Goal: Navigation & Orientation: Find specific page/section

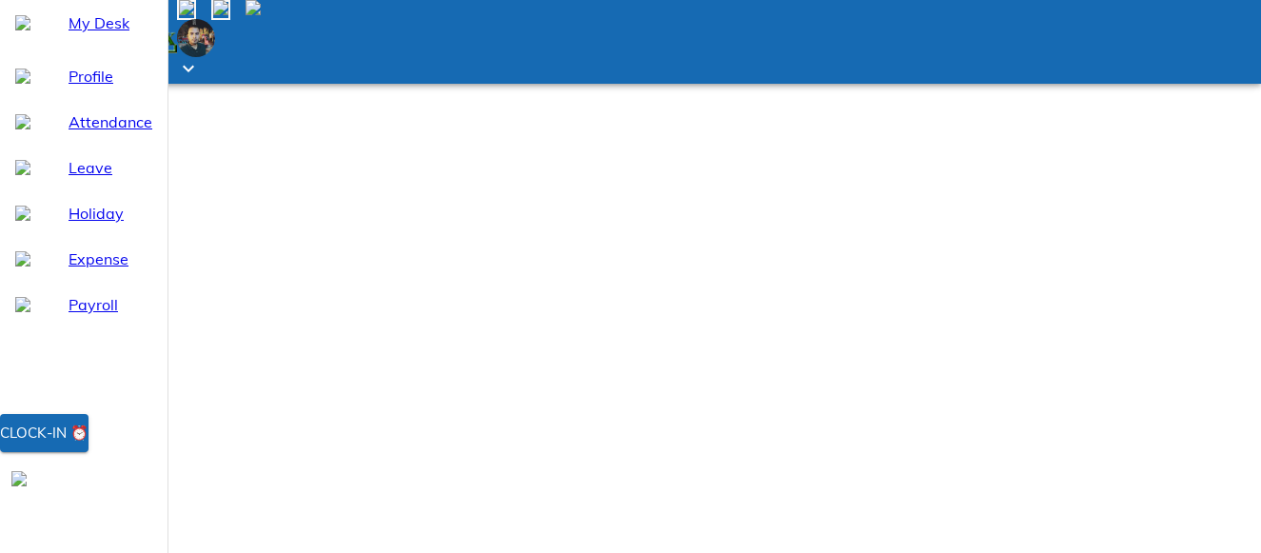
click at [83, 133] on span "Attendance" at bounding box center [111, 121] width 84 height 23
select select "9"
click at [80, 179] on span "Leave" at bounding box center [111, 167] width 84 height 23
select select "9"
click at [88, 225] on span "Holiday" at bounding box center [111, 213] width 84 height 23
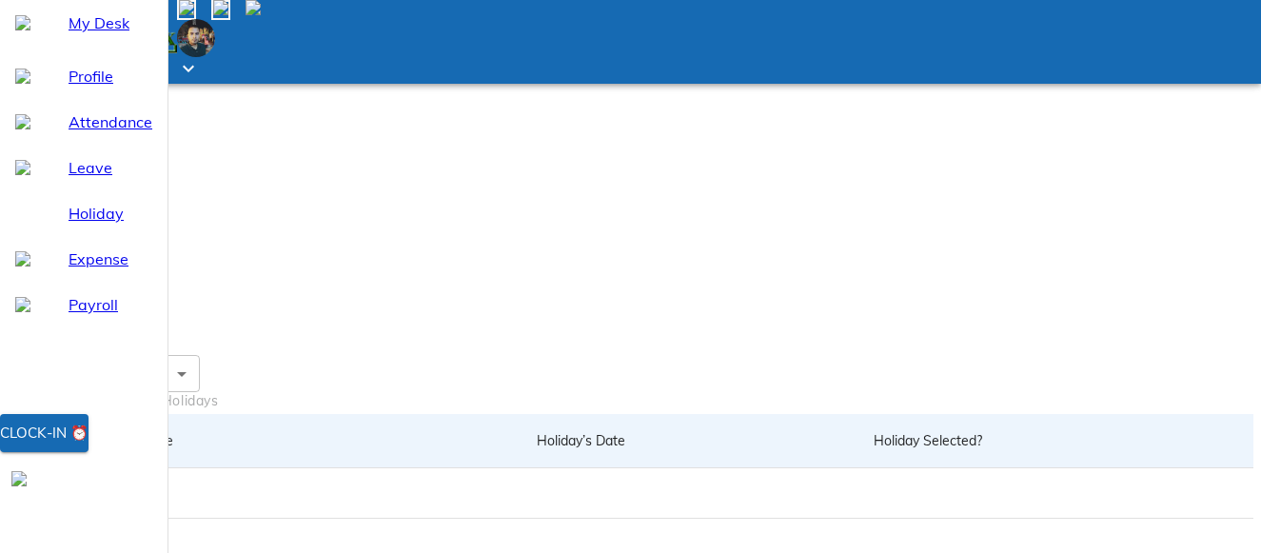
scroll to position [295, 0]
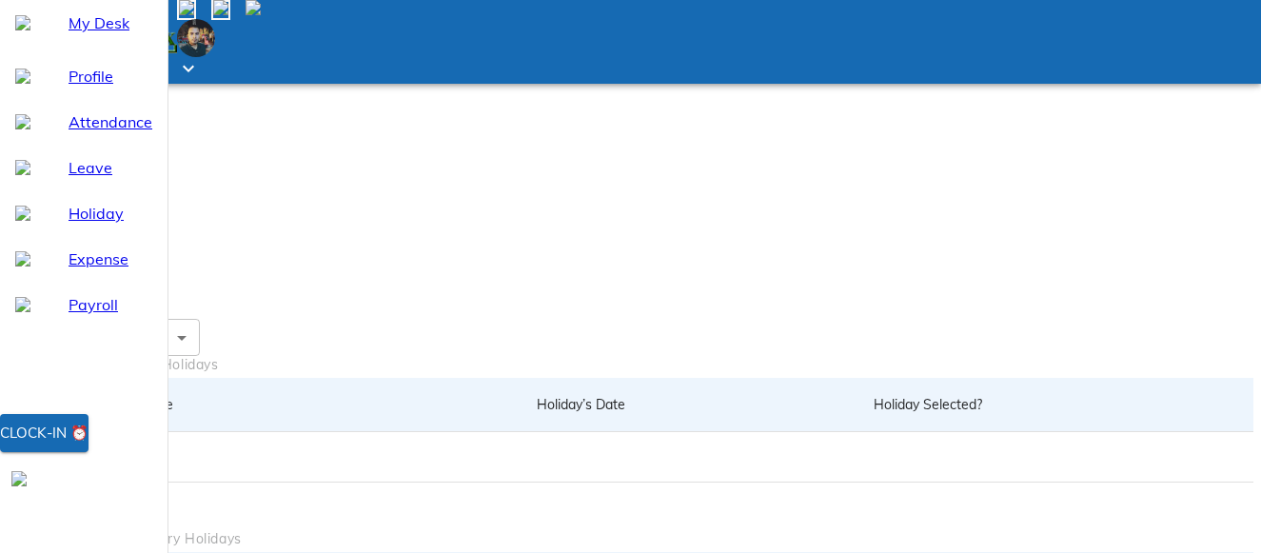
click at [99, 316] on span "Payroll" at bounding box center [111, 304] width 84 height 23
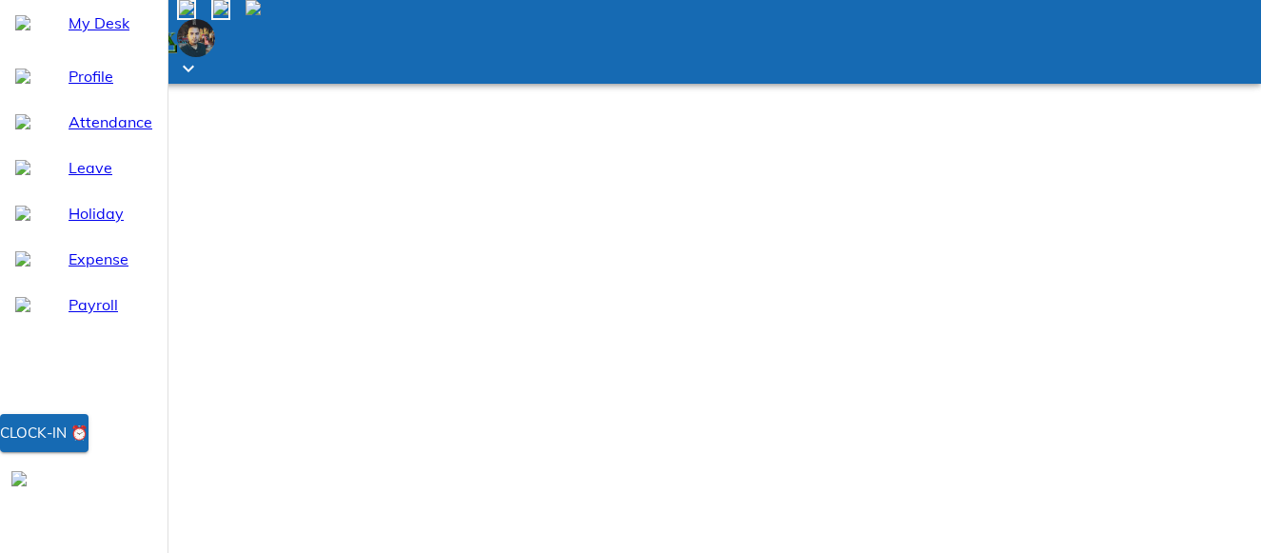
click at [108, 34] on span "My Desk" at bounding box center [111, 22] width 84 height 23
click at [78, 88] on span "Profile" at bounding box center [111, 76] width 84 height 23
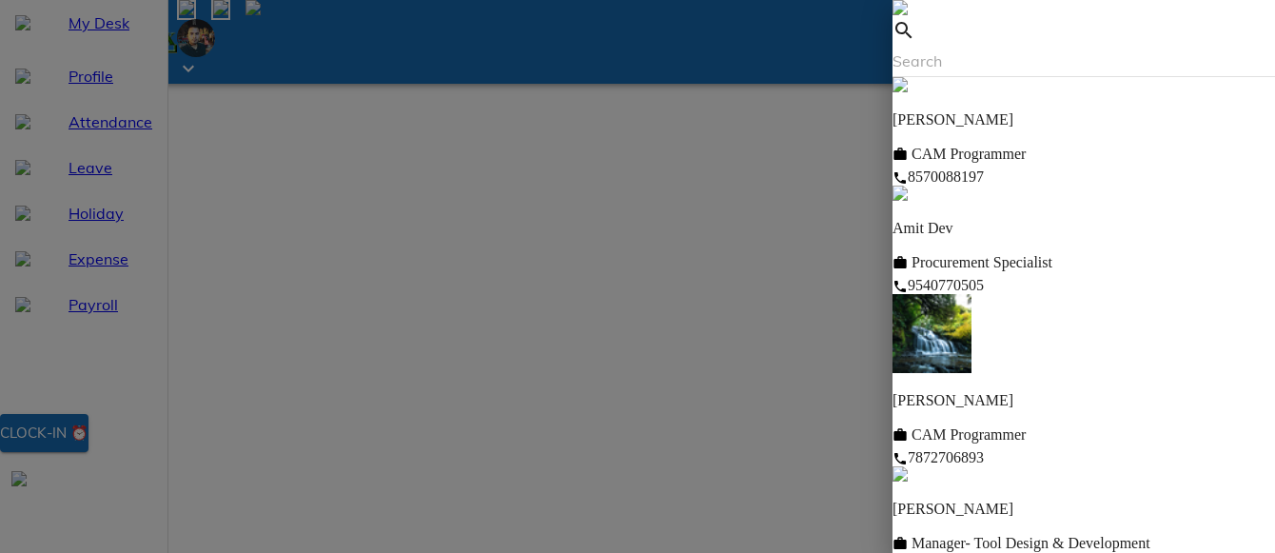
click at [908, 15] on img at bounding box center [900, 7] width 15 height 15
